Goal: Task Accomplishment & Management: Manage account settings

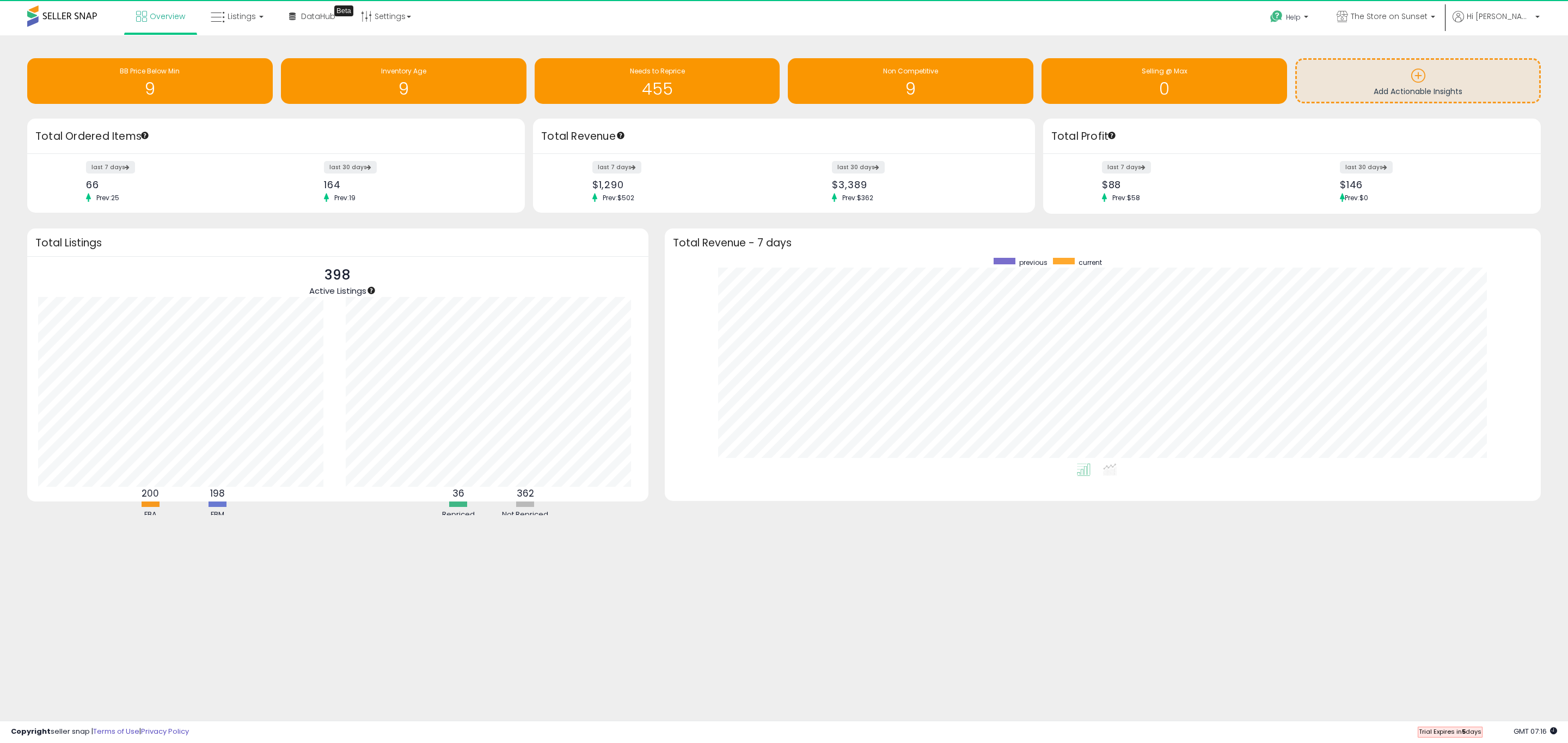
scroll to position [206, 854]
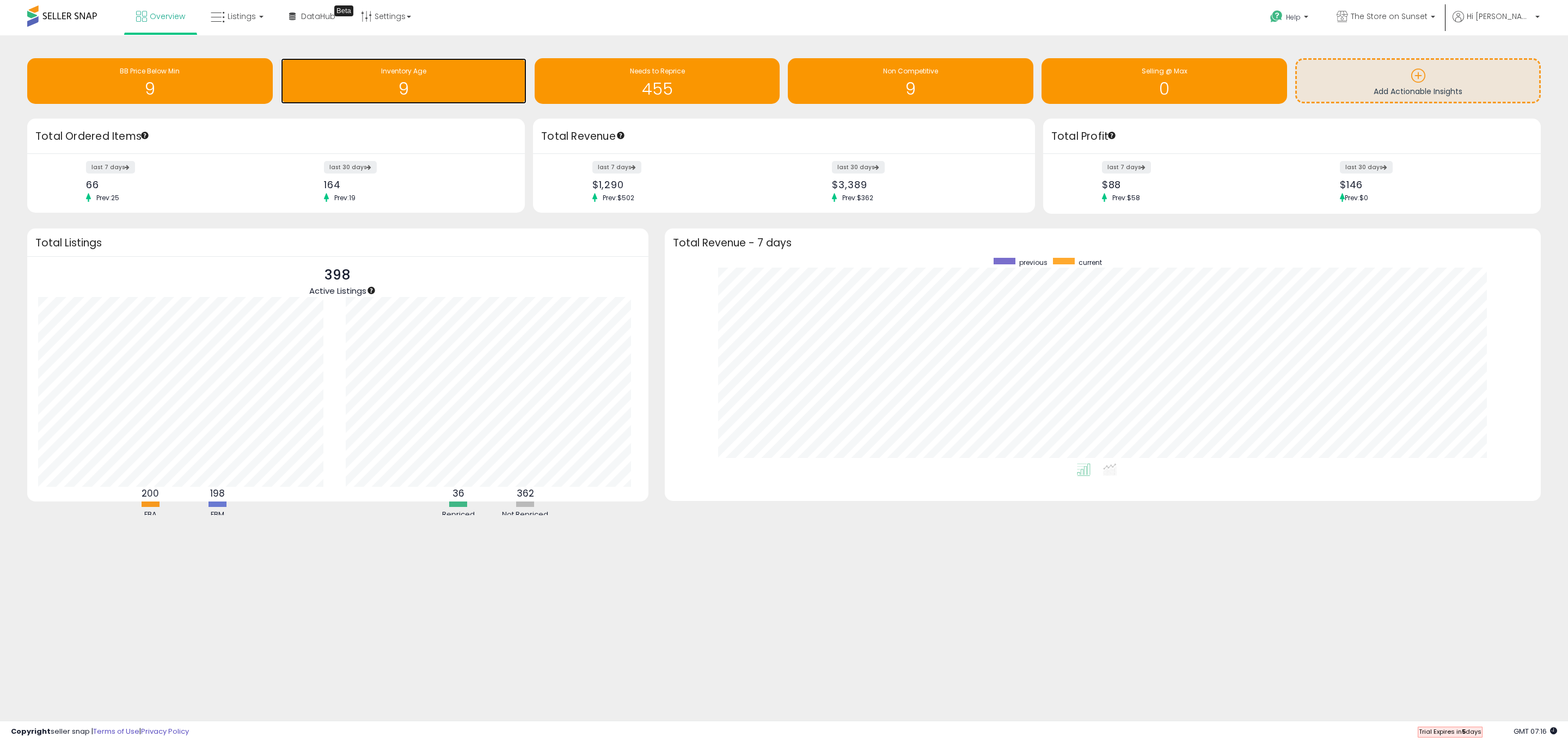
click at [398, 75] on span "Inventory Age" at bounding box center [403, 71] width 45 height 9
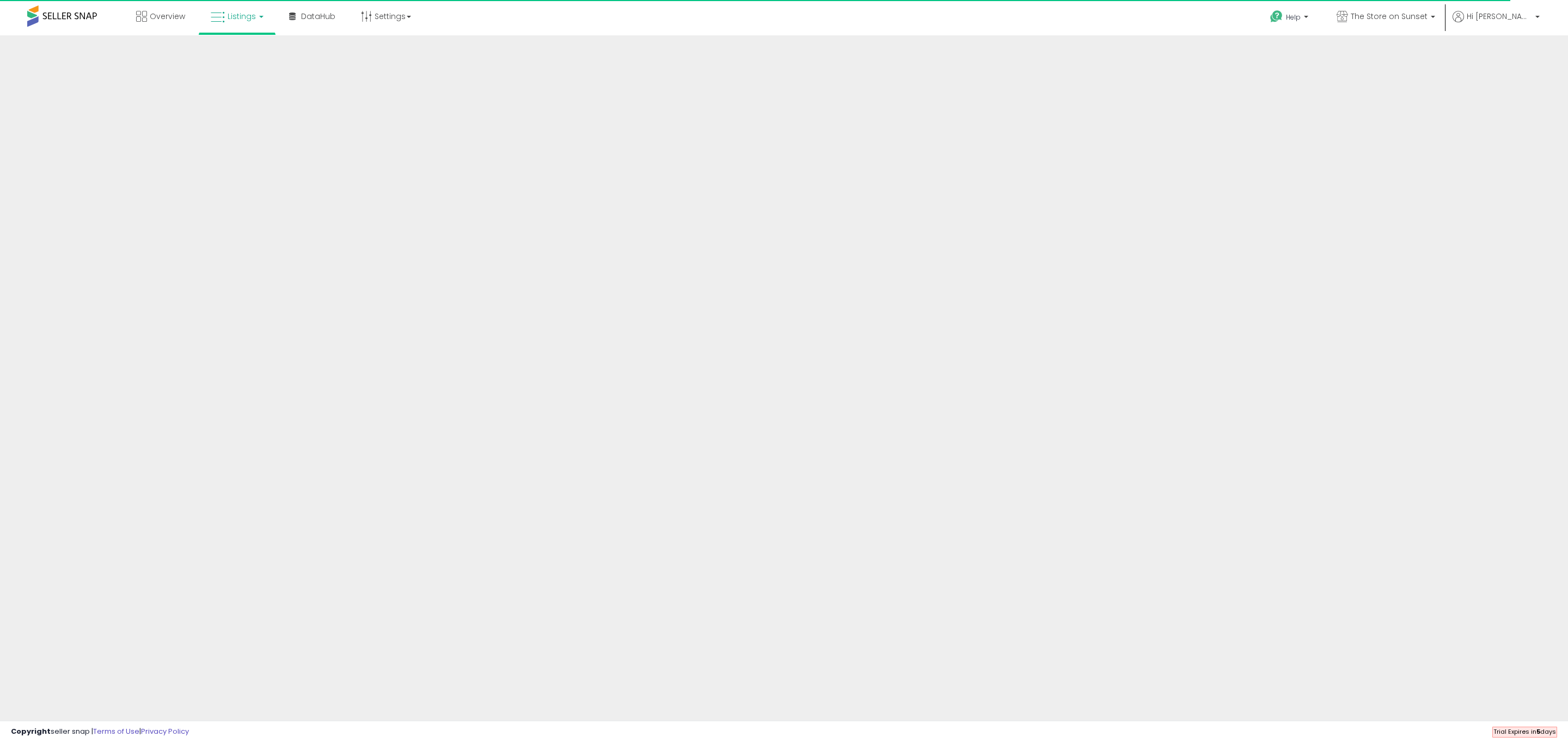
click at [255, 15] on link "Listings" at bounding box center [237, 16] width 69 height 33
click at [257, 51] on icon at bounding box center [246, 54] width 48 height 14
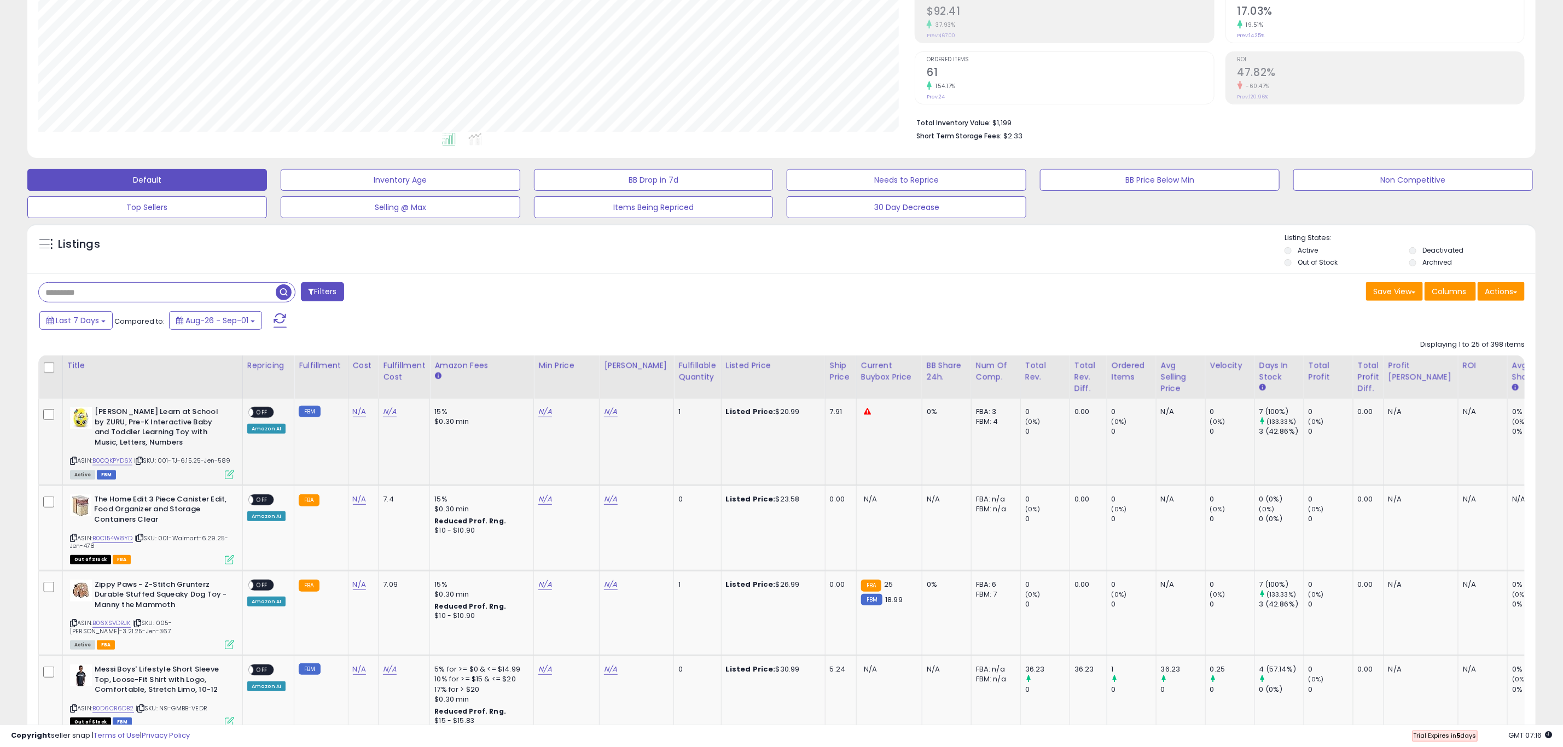
scroll to position [246, 0]
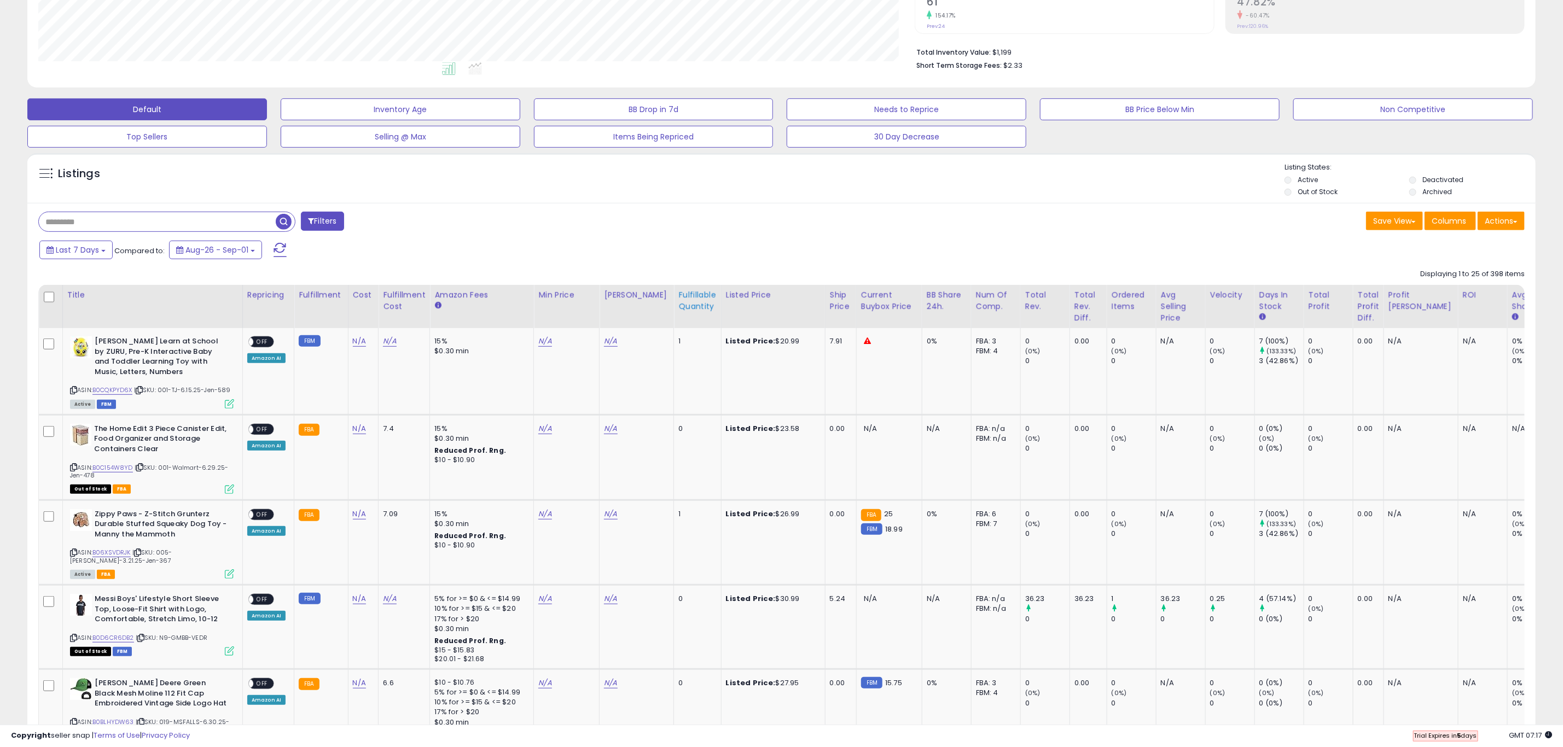
click at [696, 311] on div "Fulfillable Quantity" at bounding box center [697, 300] width 38 height 23
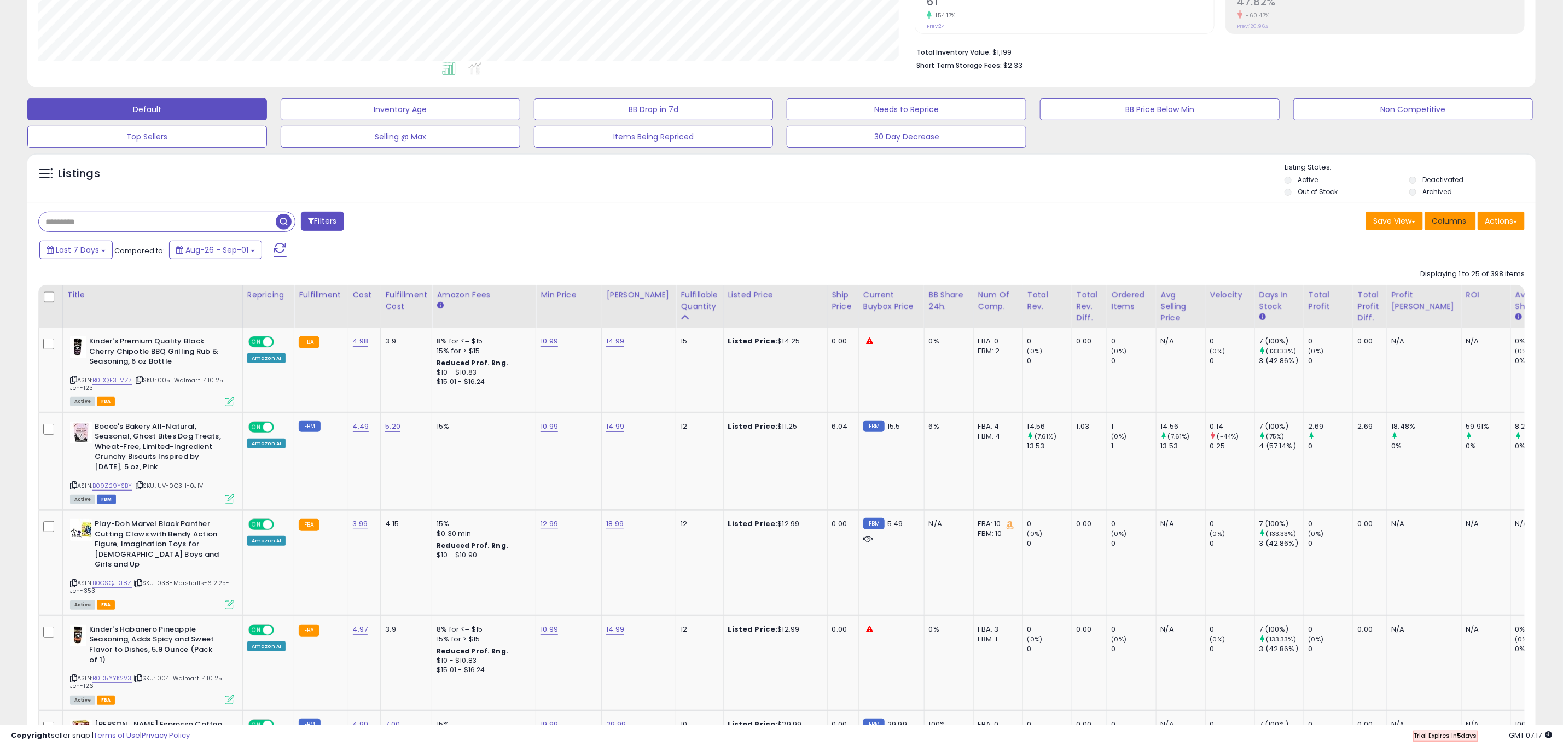
click at [1466, 225] on span "Columns" at bounding box center [1449, 221] width 34 height 11
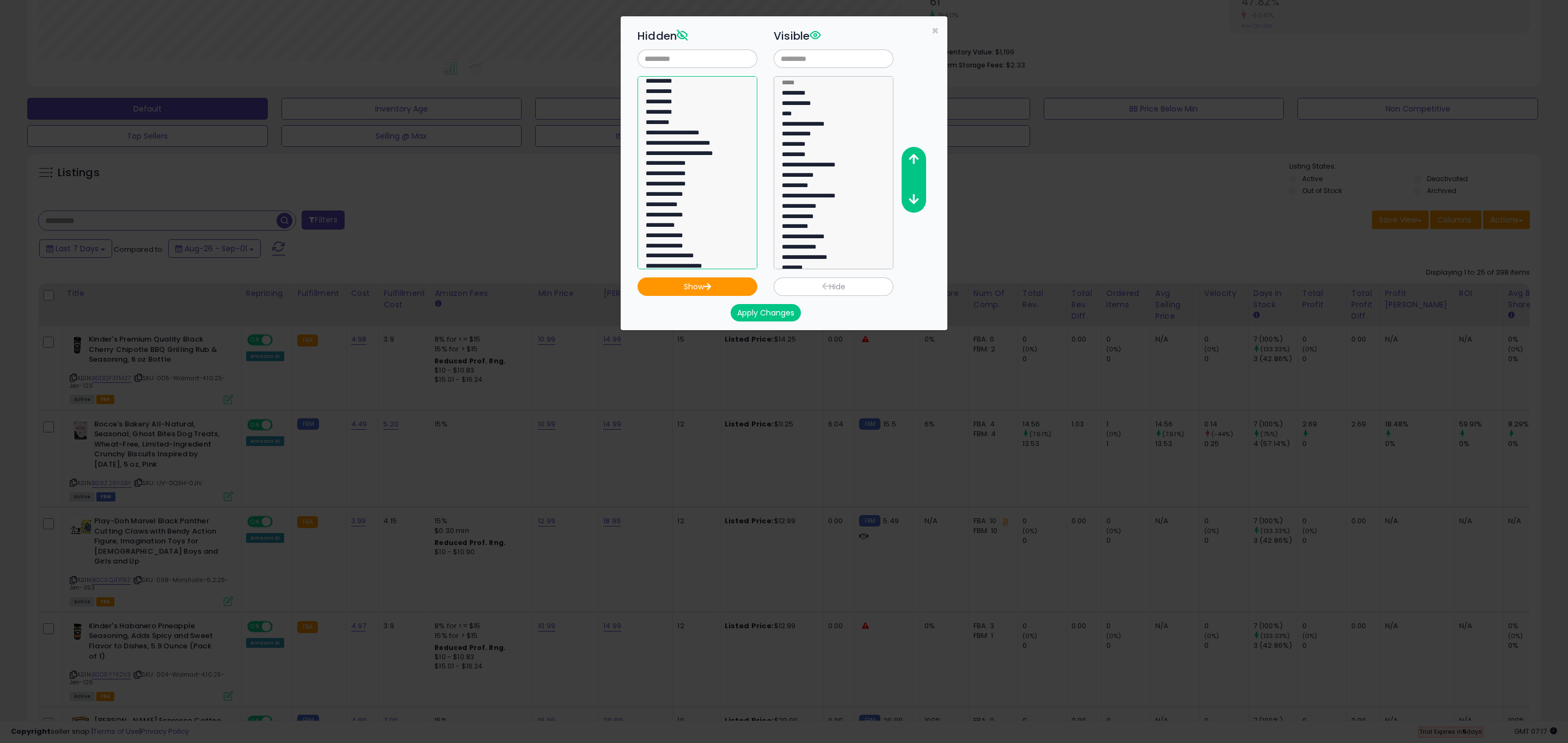
scroll to position [519, 0]
select select "**********"
click at [701, 161] on option "**********" at bounding box center [690, 162] width 93 height 10
click at [717, 279] on button "Show" at bounding box center [697, 286] width 119 height 19
select select
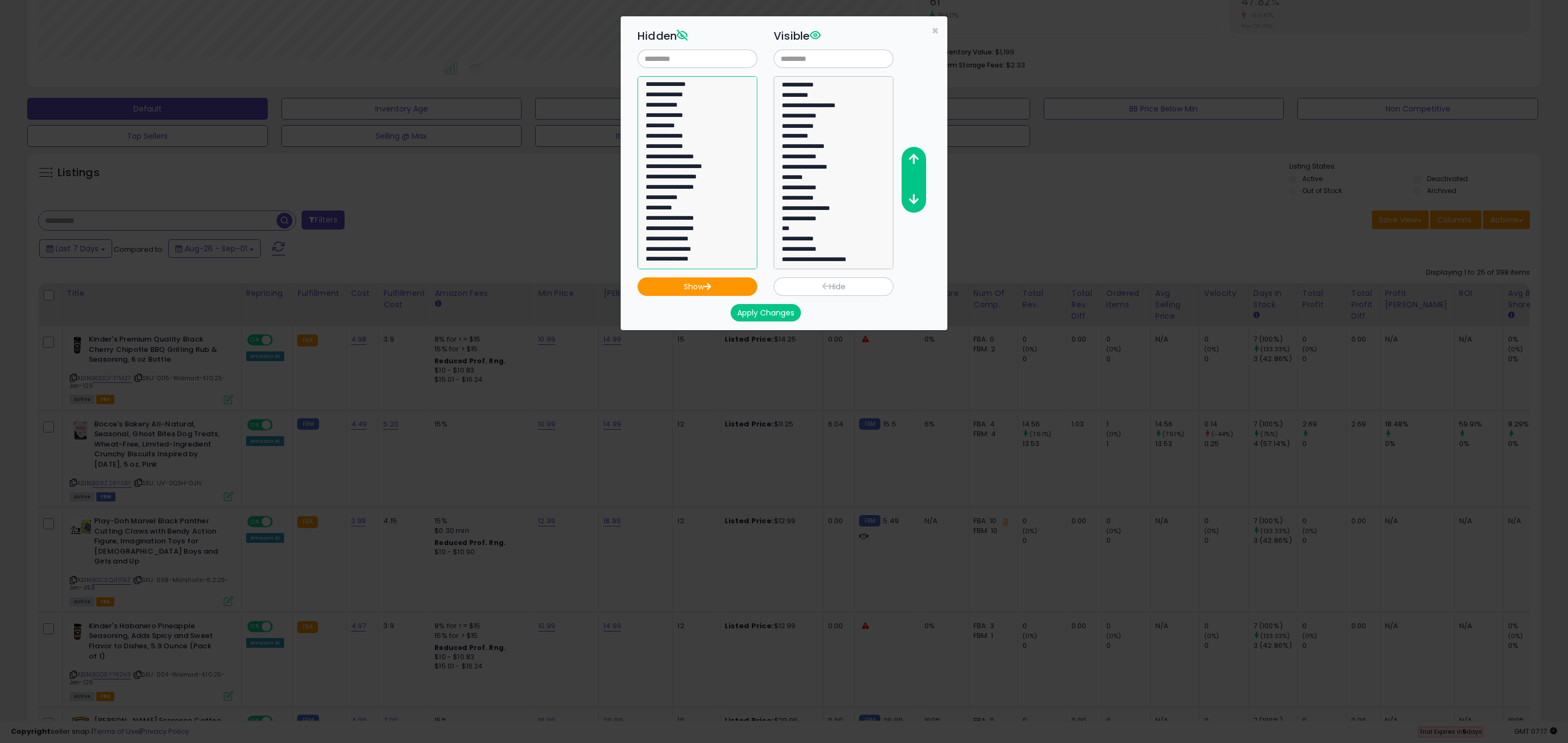
scroll to position [630, 0]
click at [723, 284] on button "Show" at bounding box center [697, 286] width 119 height 19
